Goal: Navigation & Orientation: Find specific page/section

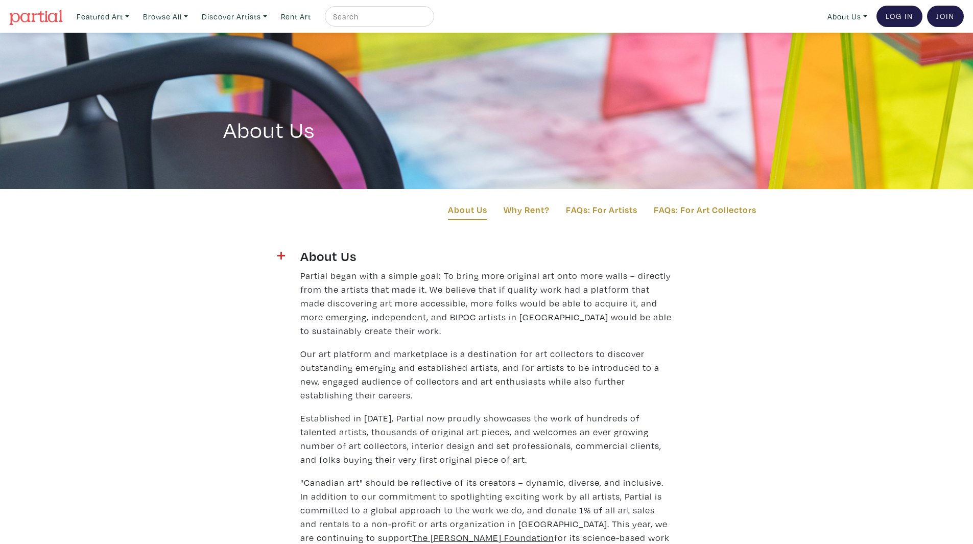
click at [50, 16] on img at bounding box center [36, 17] width 54 height 15
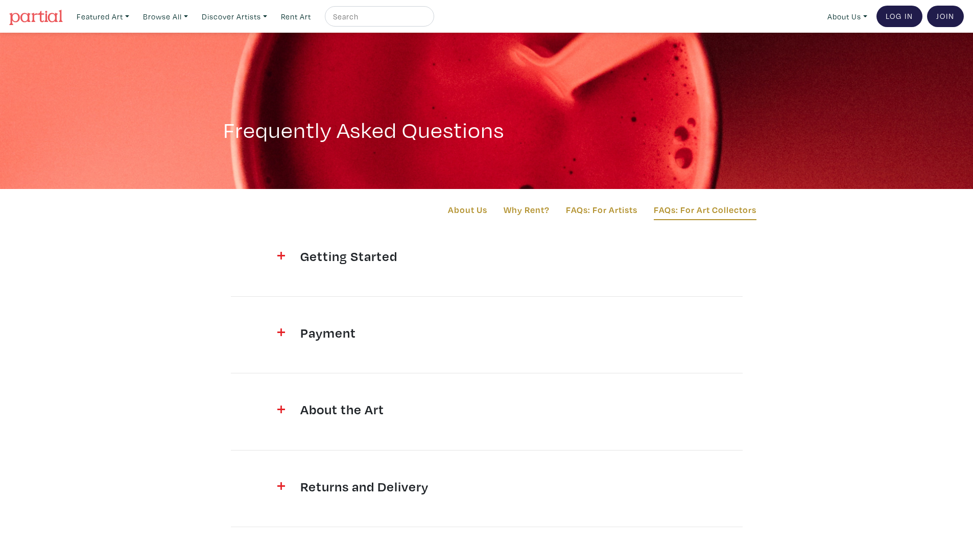
click at [29, 23] on img at bounding box center [36, 17] width 54 height 15
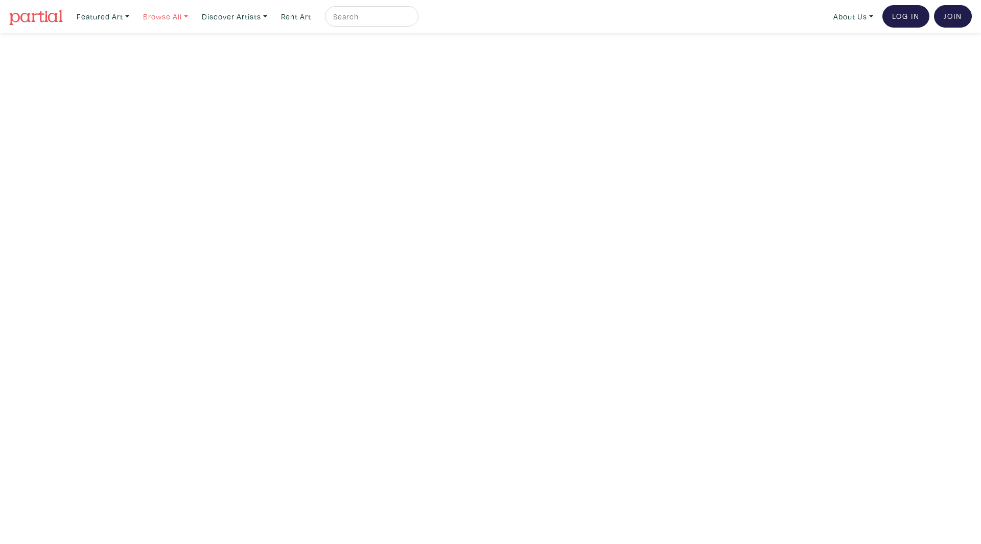
click at [134, 14] on link "Browse All" at bounding box center [103, 16] width 62 height 21
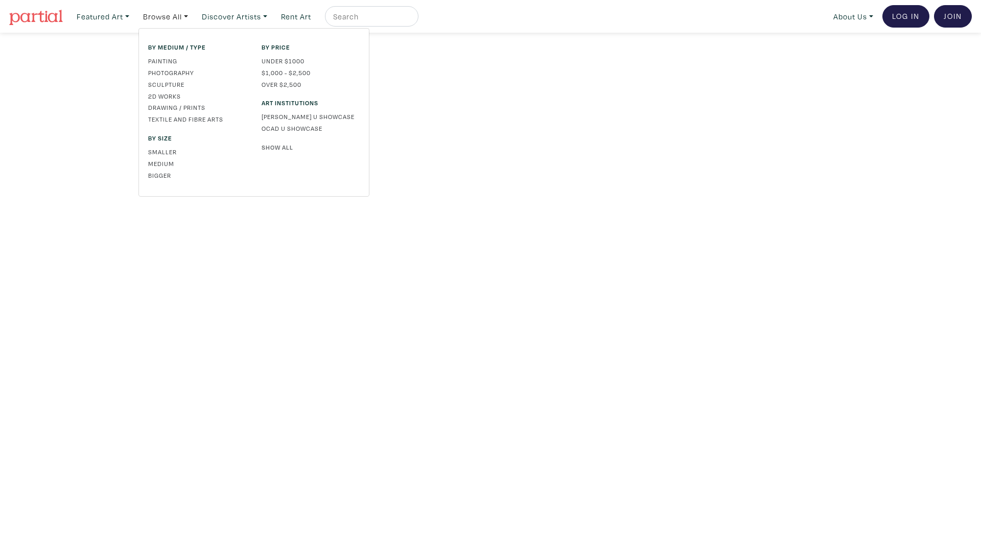
click at [282, 150] on link "Show All" at bounding box center [310, 146] width 98 height 9
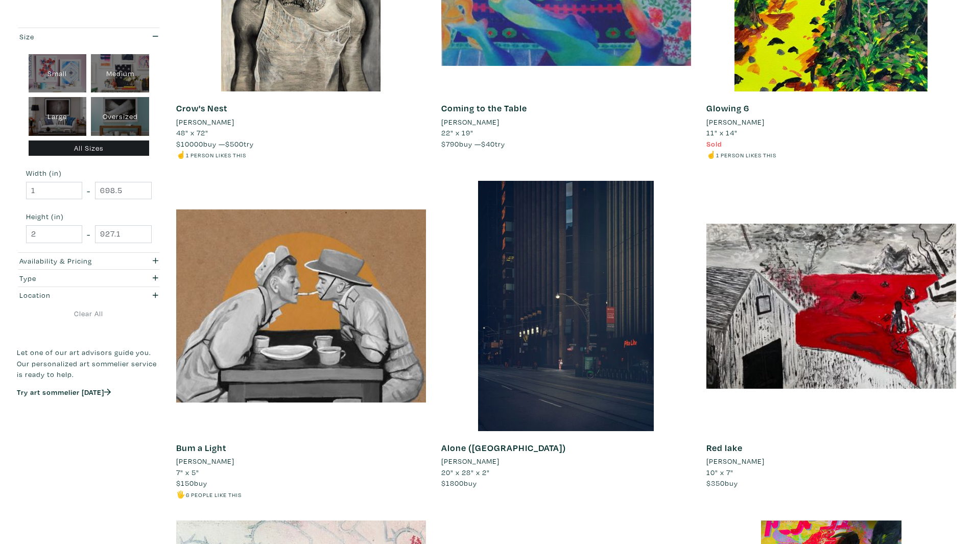
scroll to position [1175, 0]
